Goal: Task Accomplishment & Management: Complete application form

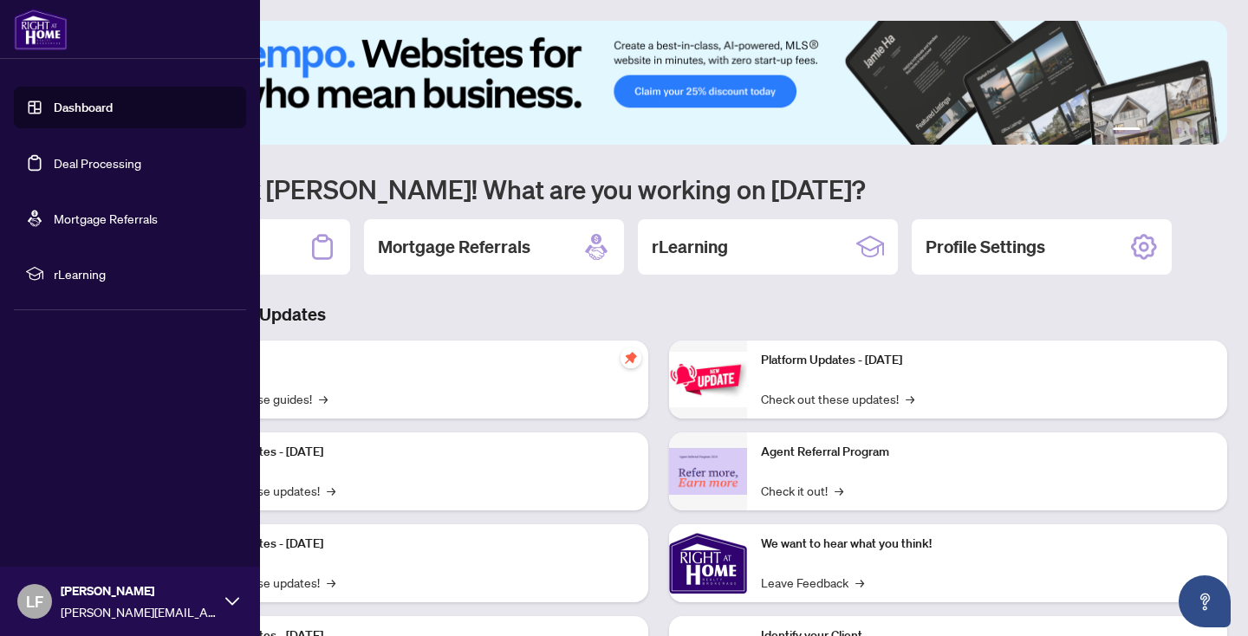
click at [135, 166] on link "Deal Processing" at bounding box center [98, 163] width 88 height 16
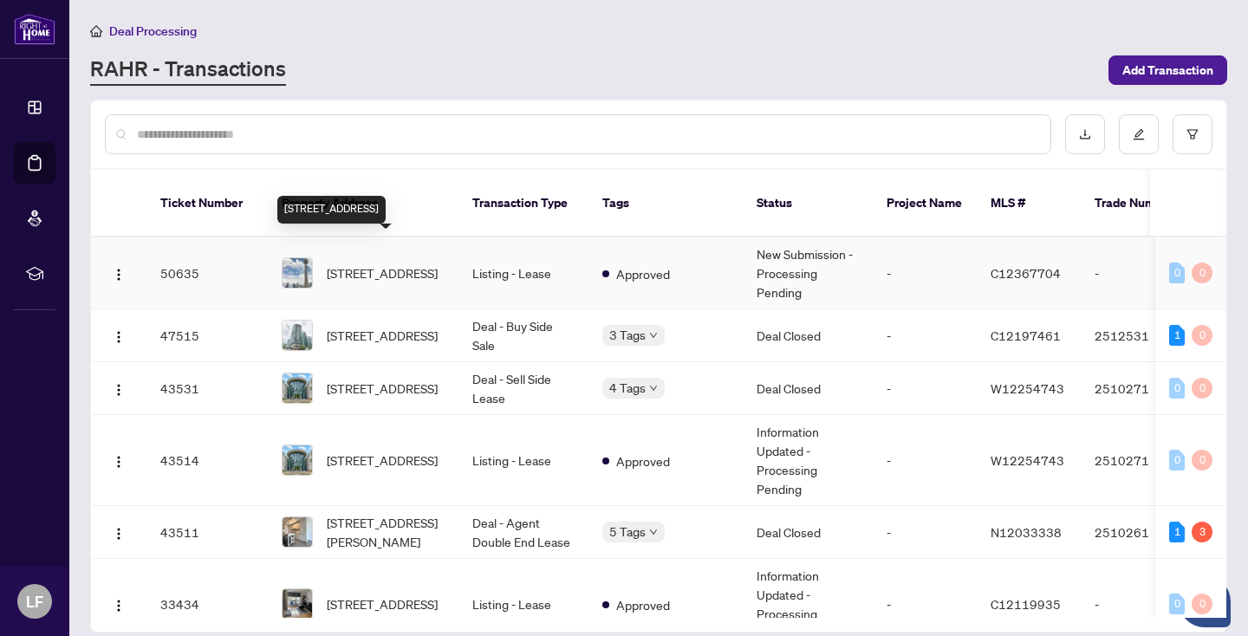
click at [397, 263] on span "[STREET_ADDRESS]" at bounding box center [382, 272] width 111 height 19
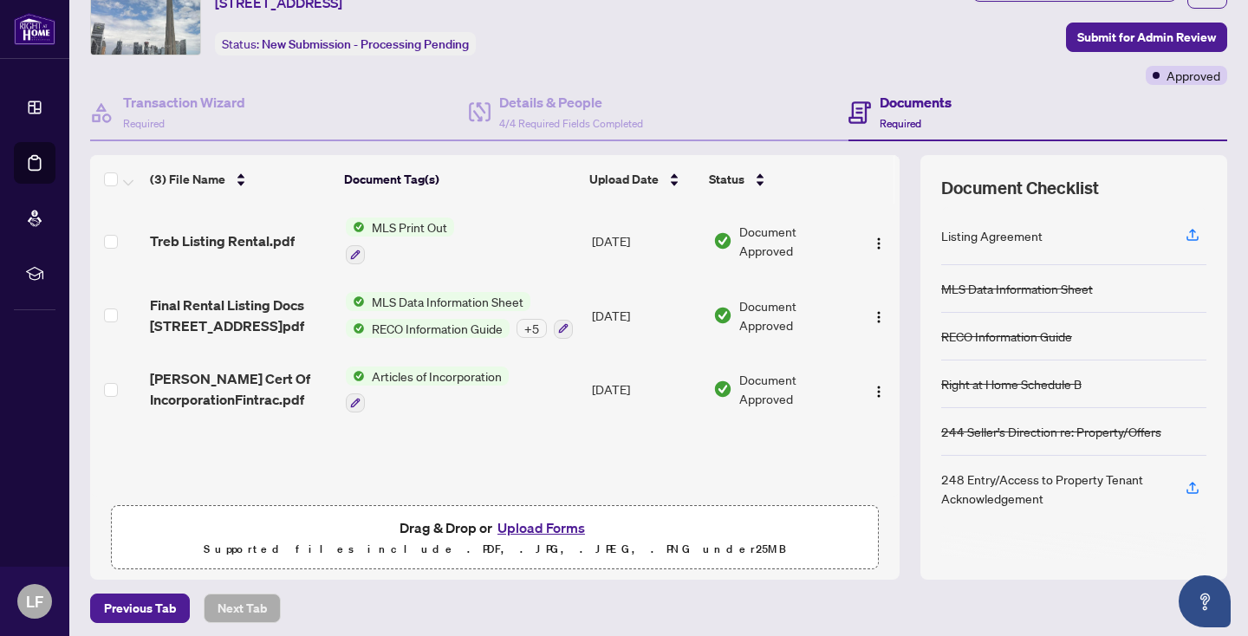
scroll to position [89, 0]
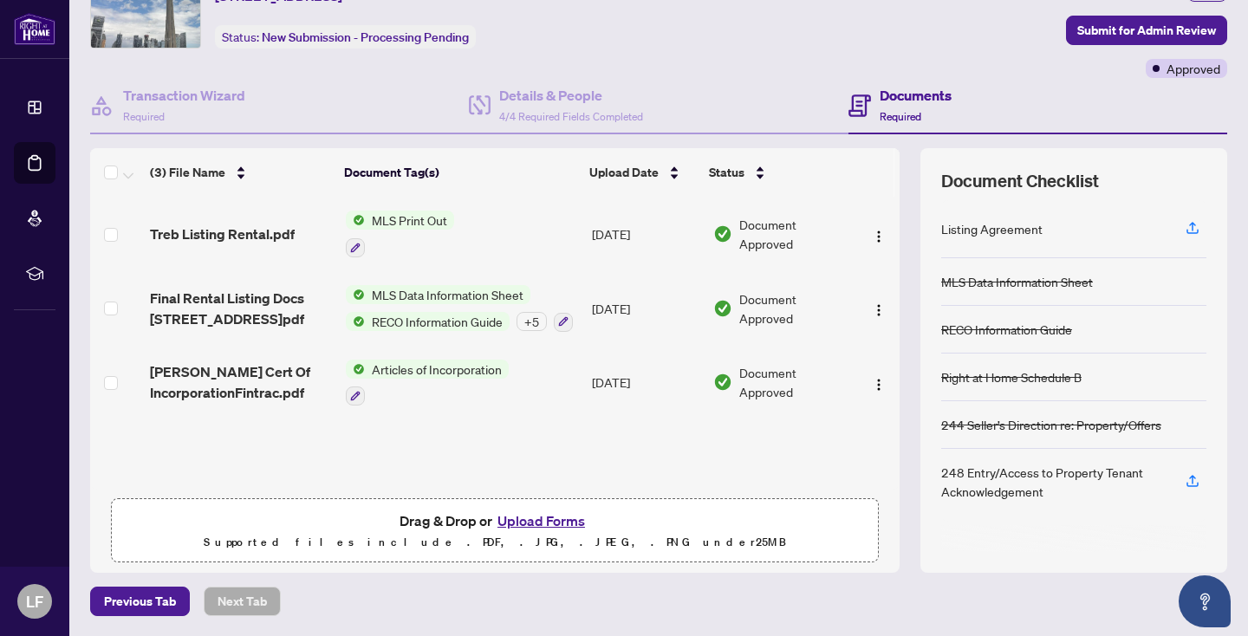
click at [537, 523] on button "Upload Forms" at bounding box center [541, 521] width 98 height 23
click at [546, 517] on button "Upload Forms" at bounding box center [541, 521] width 98 height 23
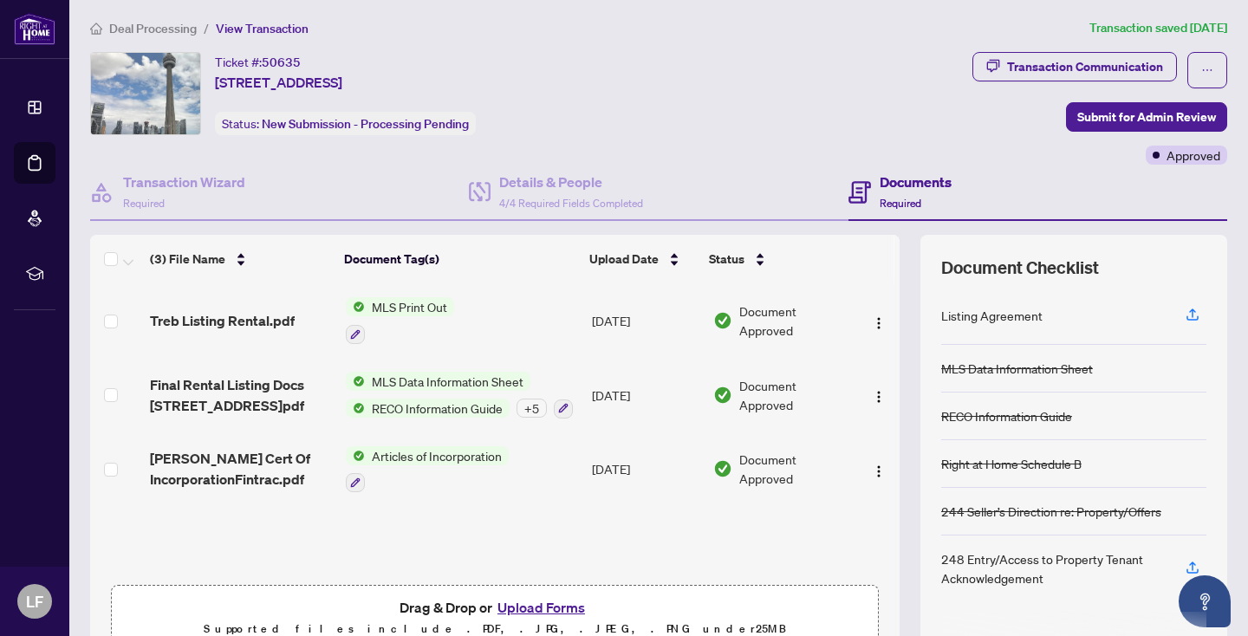
scroll to position [16, 0]
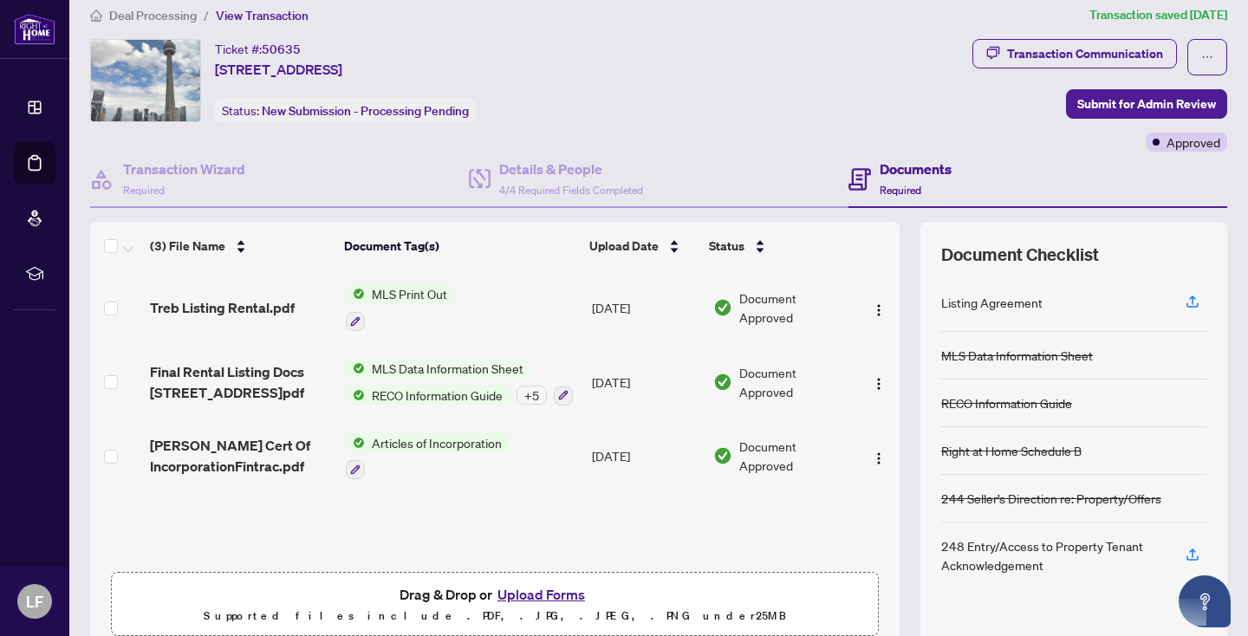
click at [539, 590] on button "Upload Forms" at bounding box center [541, 594] width 98 height 23
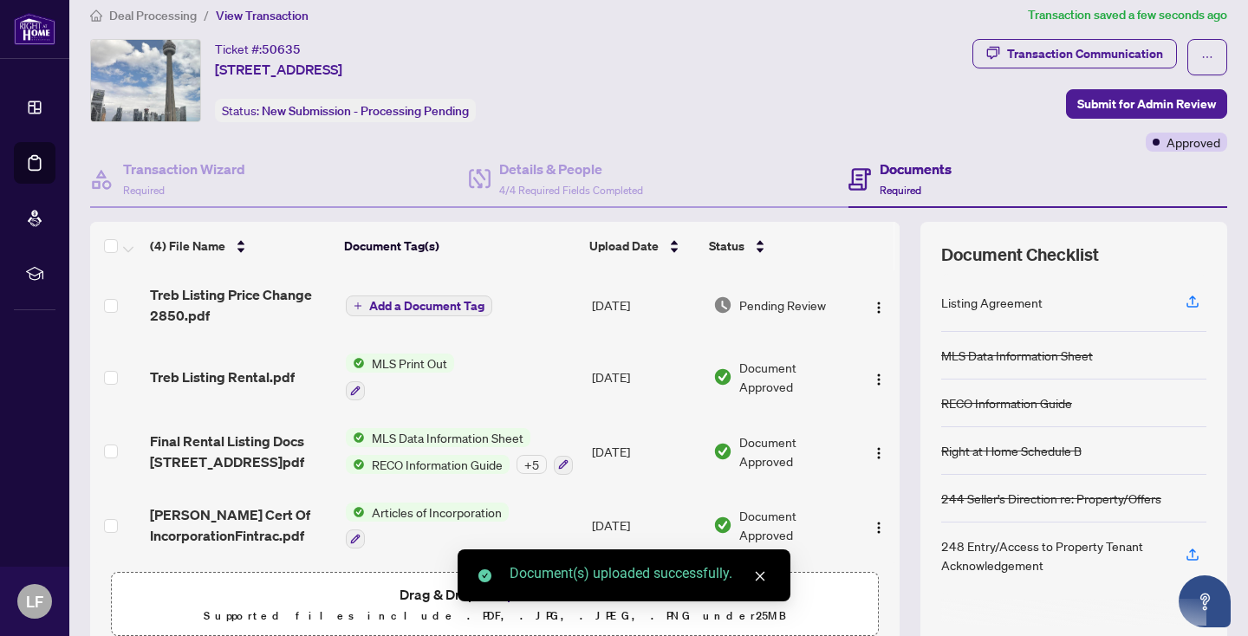
scroll to position [4, 0]
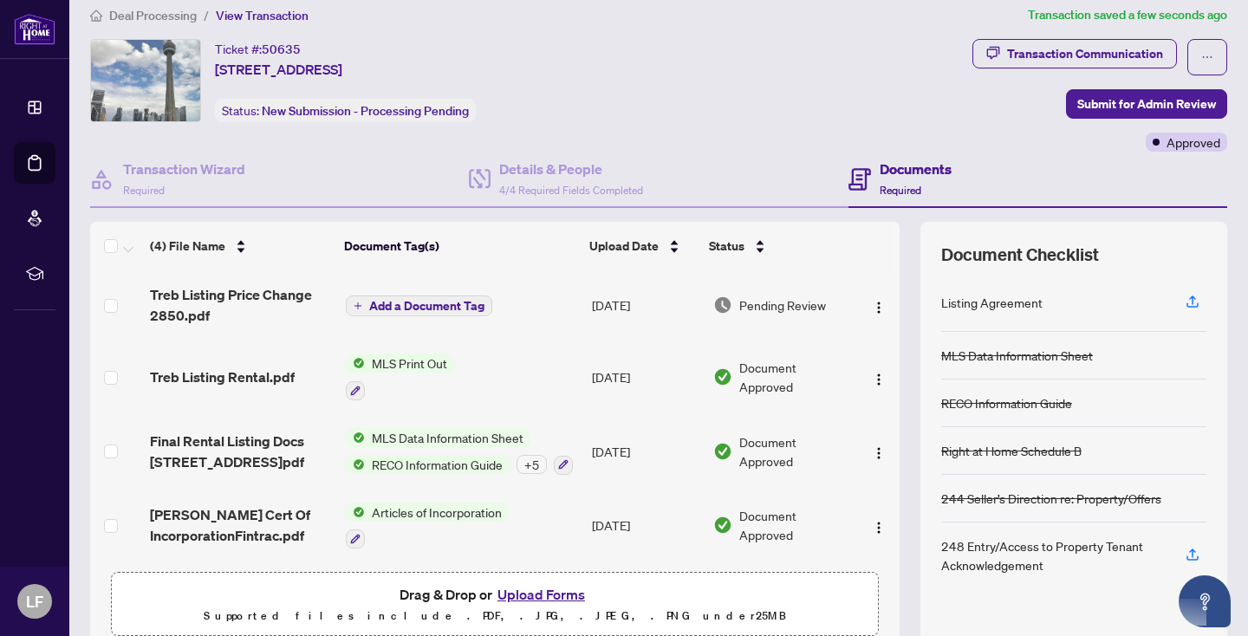
click at [548, 588] on button "Upload Forms" at bounding box center [541, 594] width 98 height 23
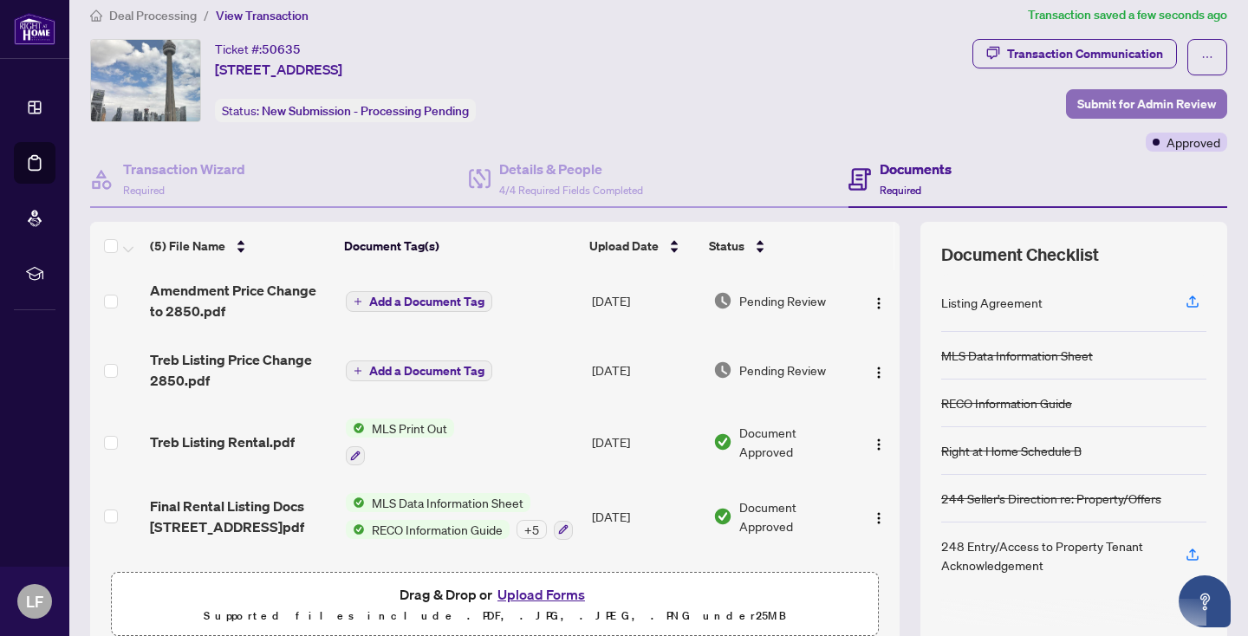
click at [1135, 97] on span "Submit for Admin Review" at bounding box center [1146, 104] width 139 height 28
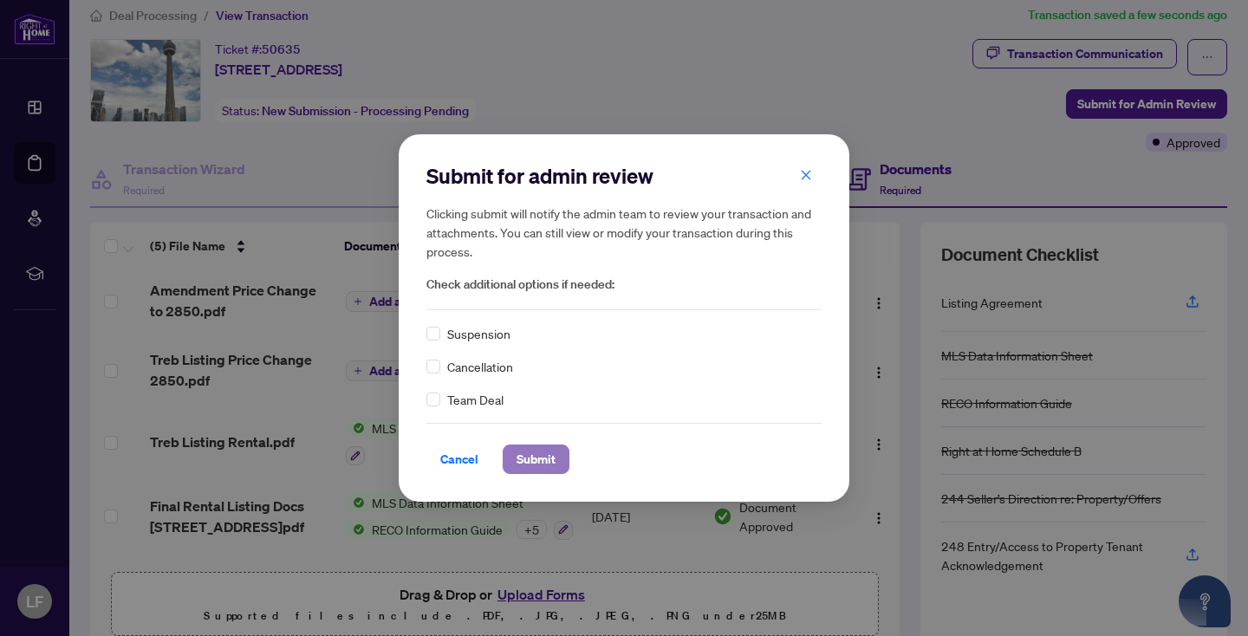
click at [543, 460] on span "Submit" at bounding box center [536, 460] width 39 height 28
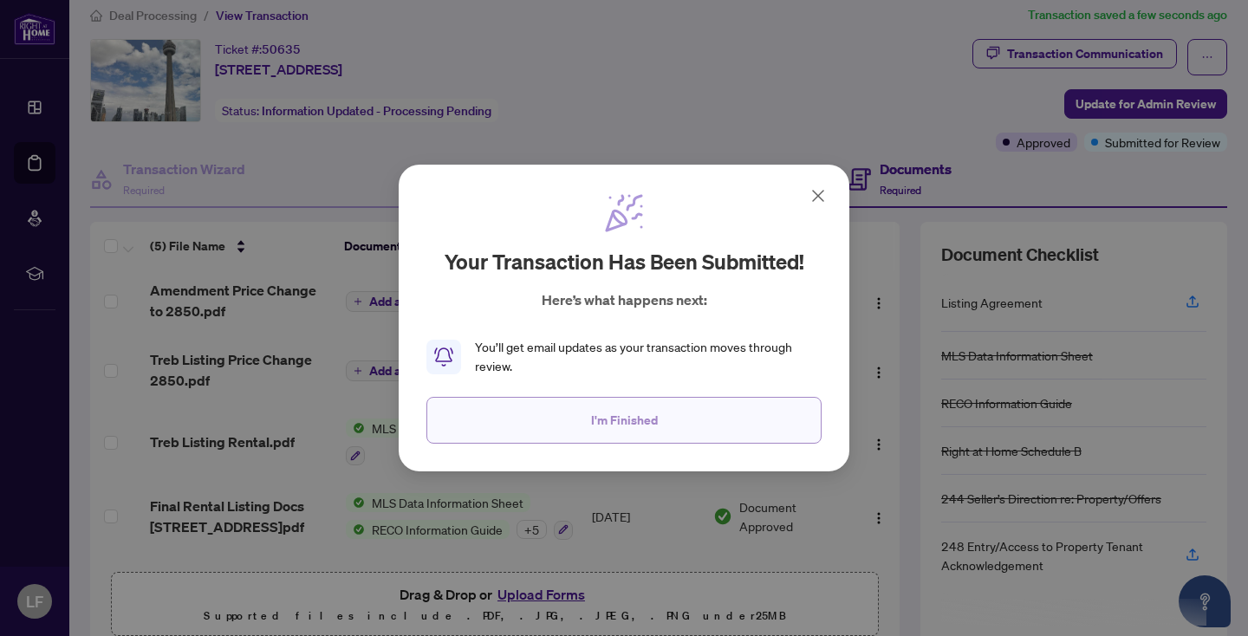
click at [644, 420] on span "I'm Finished" at bounding box center [624, 421] width 67 height 28
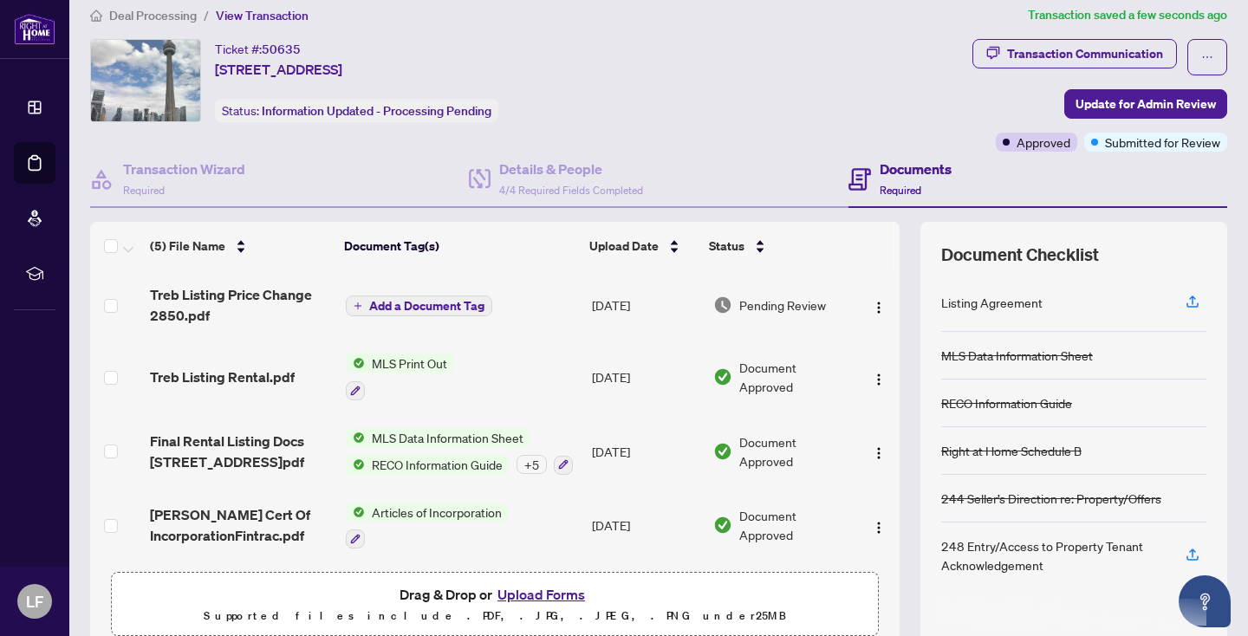
scroll to position [0, 0]
